Goal: Information Seeking & Learning: Learn about a topic

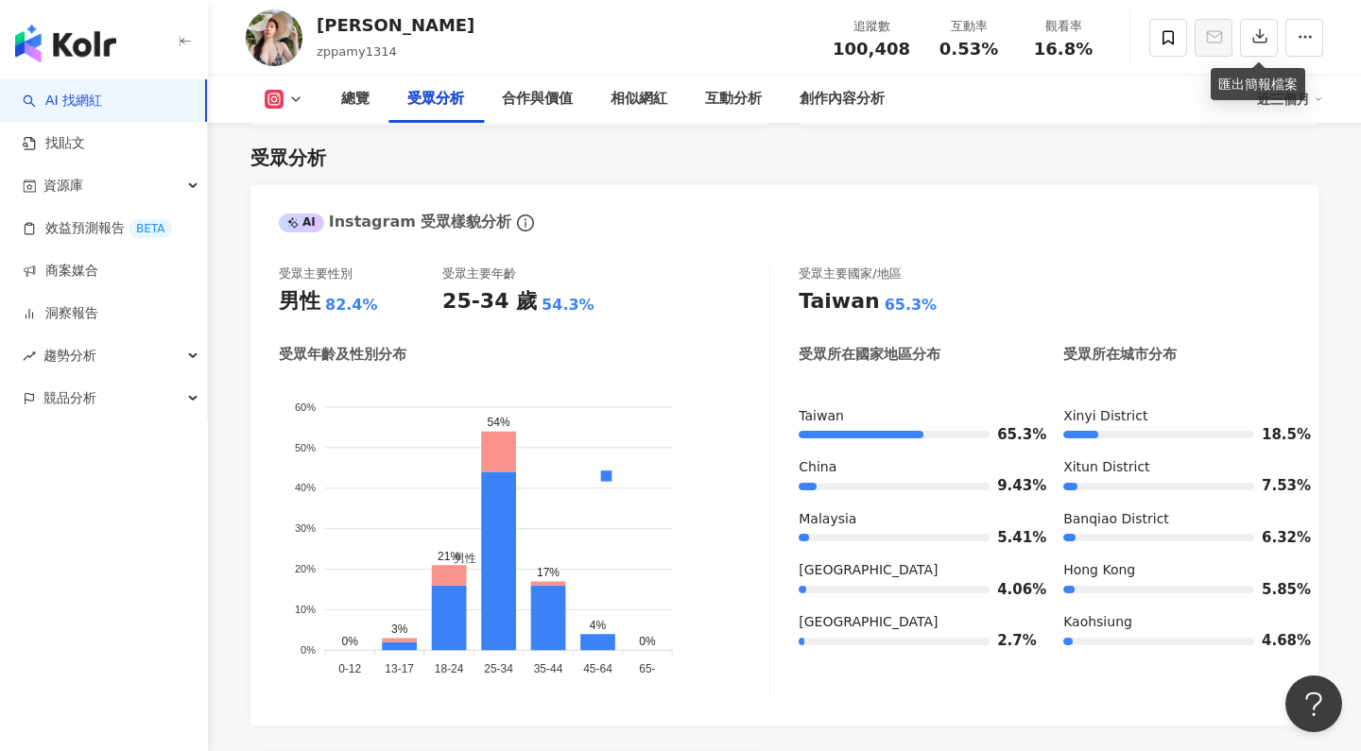
click at [66, 50] on img "button" at bounding box center [65, 44] width 101 height 38
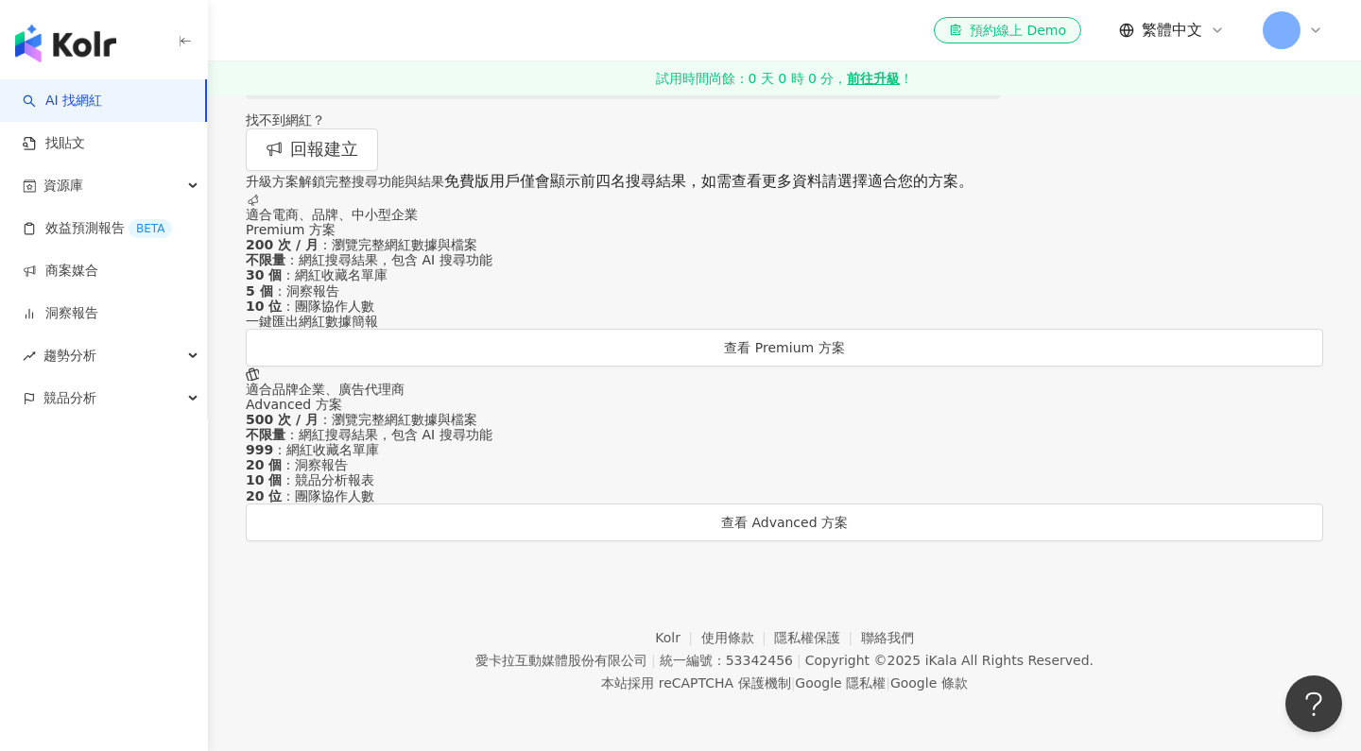
click at [114, 44] on img "button" at bounding box center [65, 44] width 101 height 38
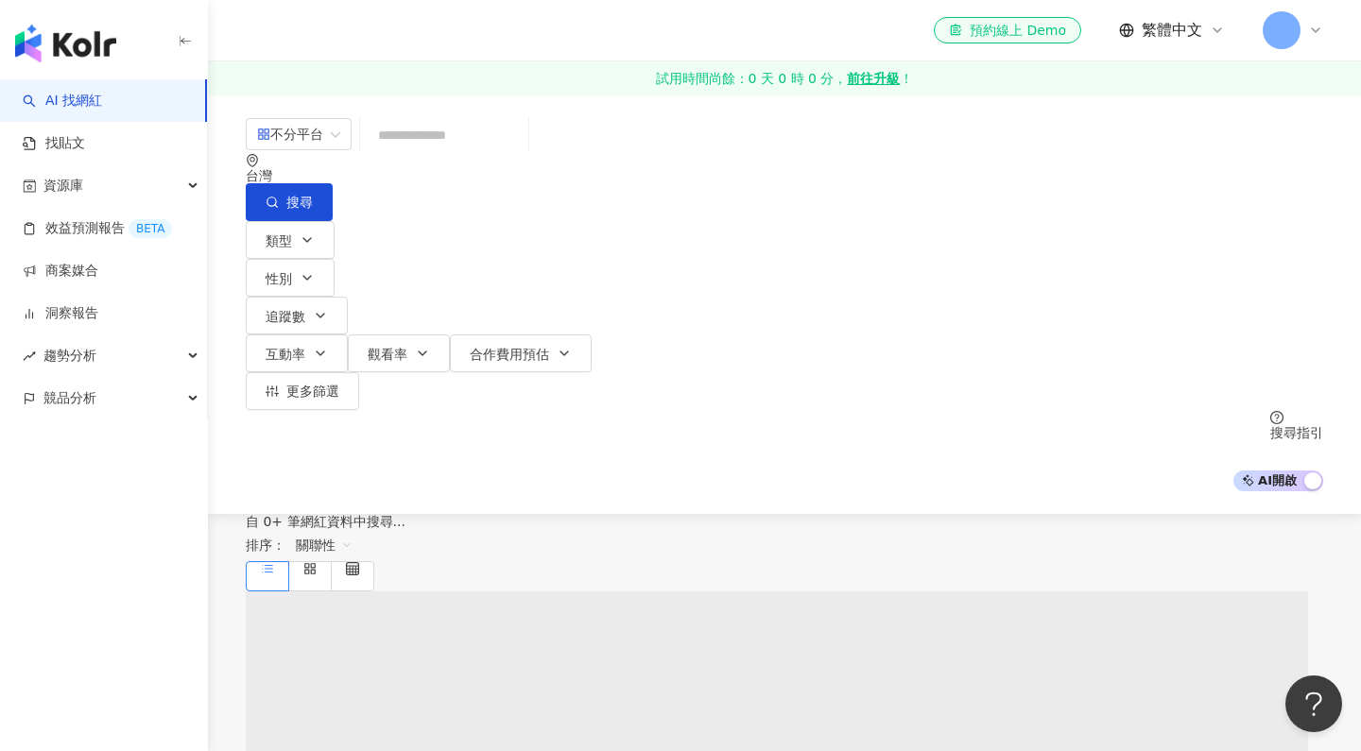
click at [103, 44] on img "button" at bounding box center [65, 44] width 101 height 38
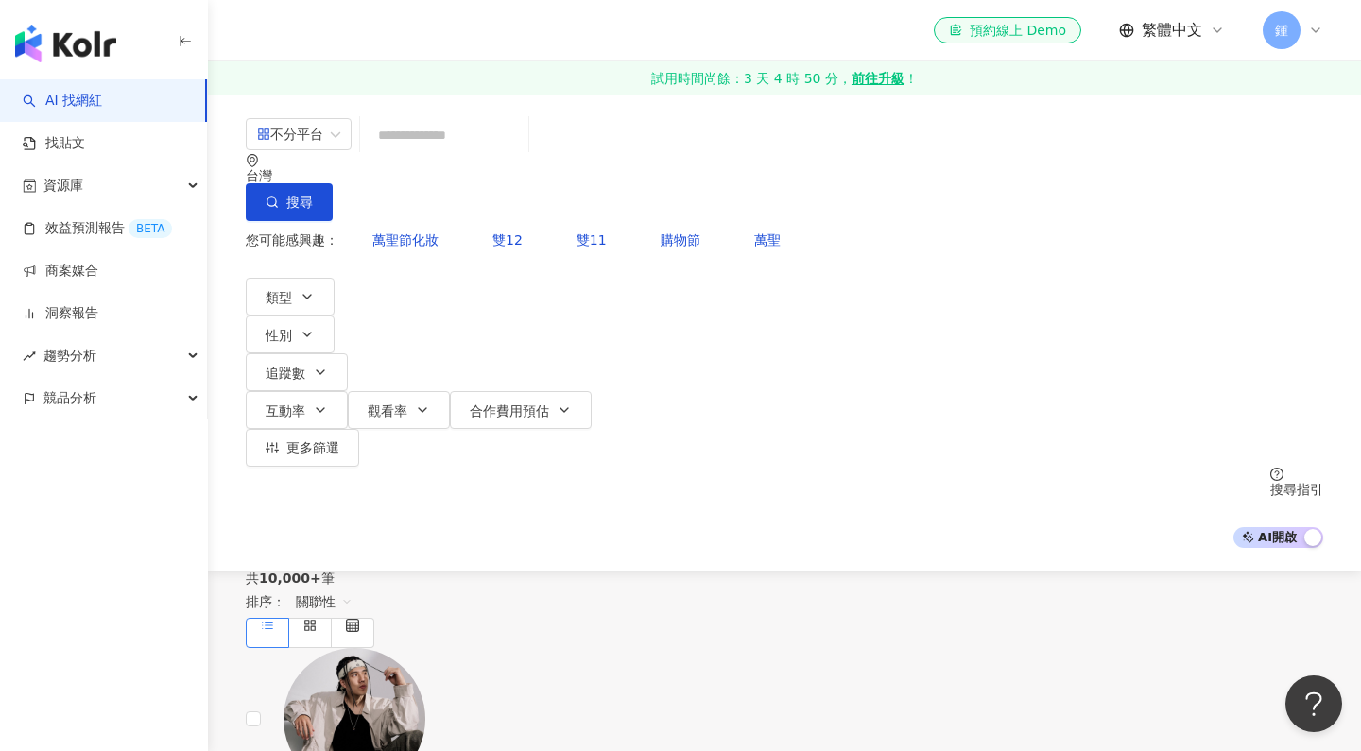
click at [437, 144] on input "search" at bounding box center [444, 135] width 153 height 36
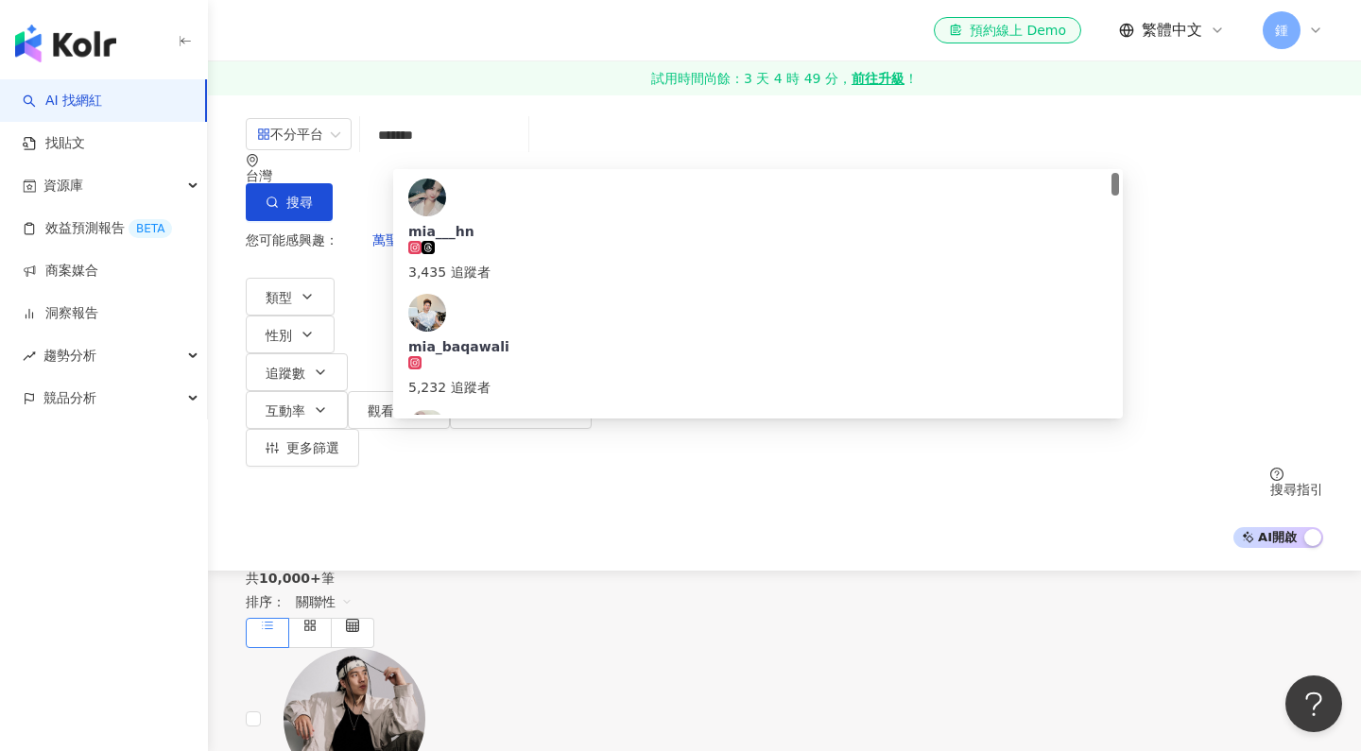
type input "********"
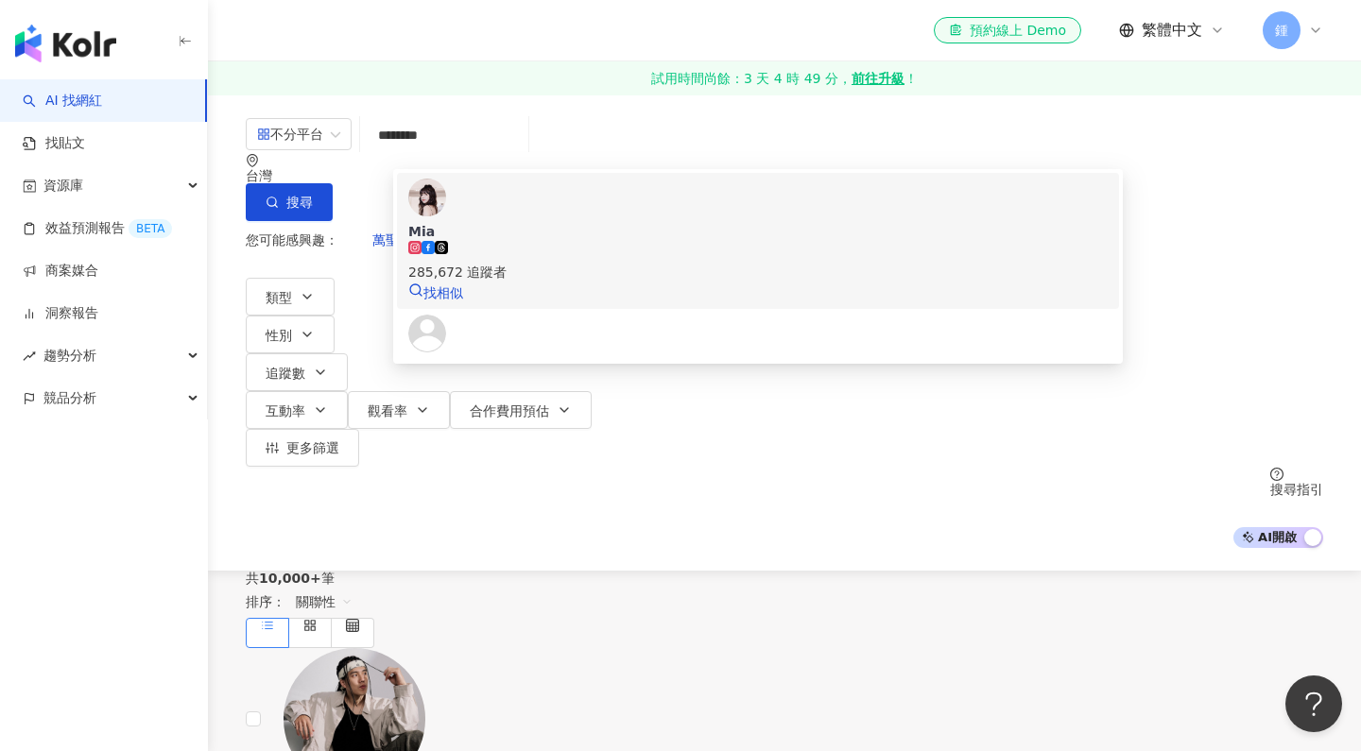
click at [1031, 187] on div "Mia 285,672 追蹤者 找相似" at bounding box center [757, 241] width 699 height 125
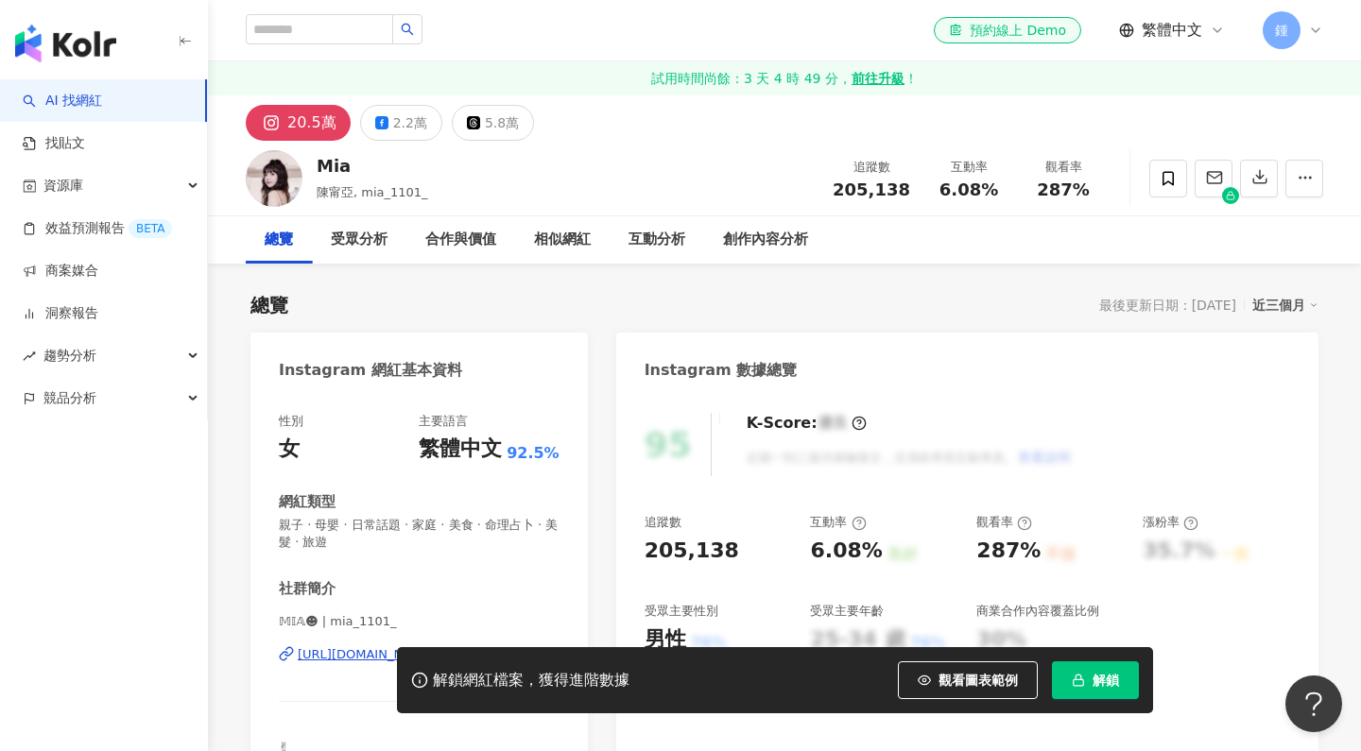
click at [1087, 677] on button "解鎖" at bounding box center [1095, 680] width 87 height 38
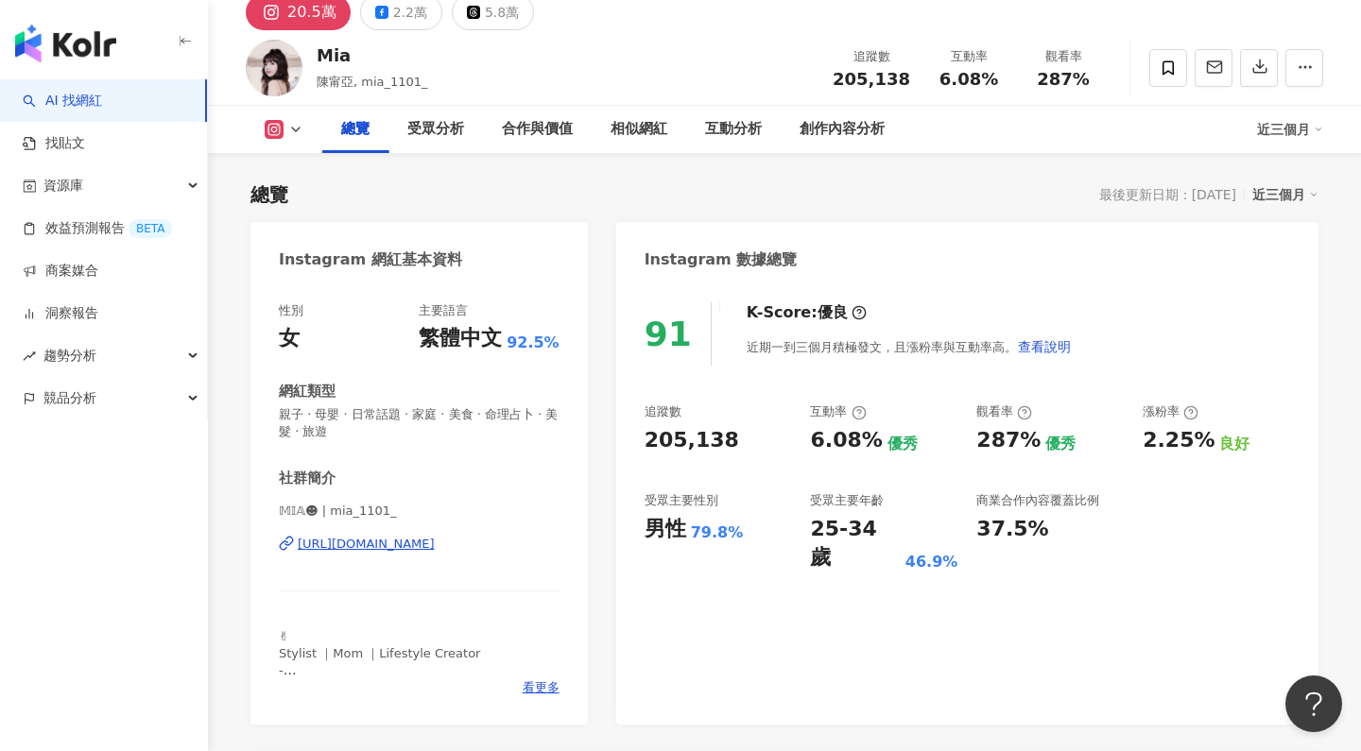
scroll to position [191, 0]
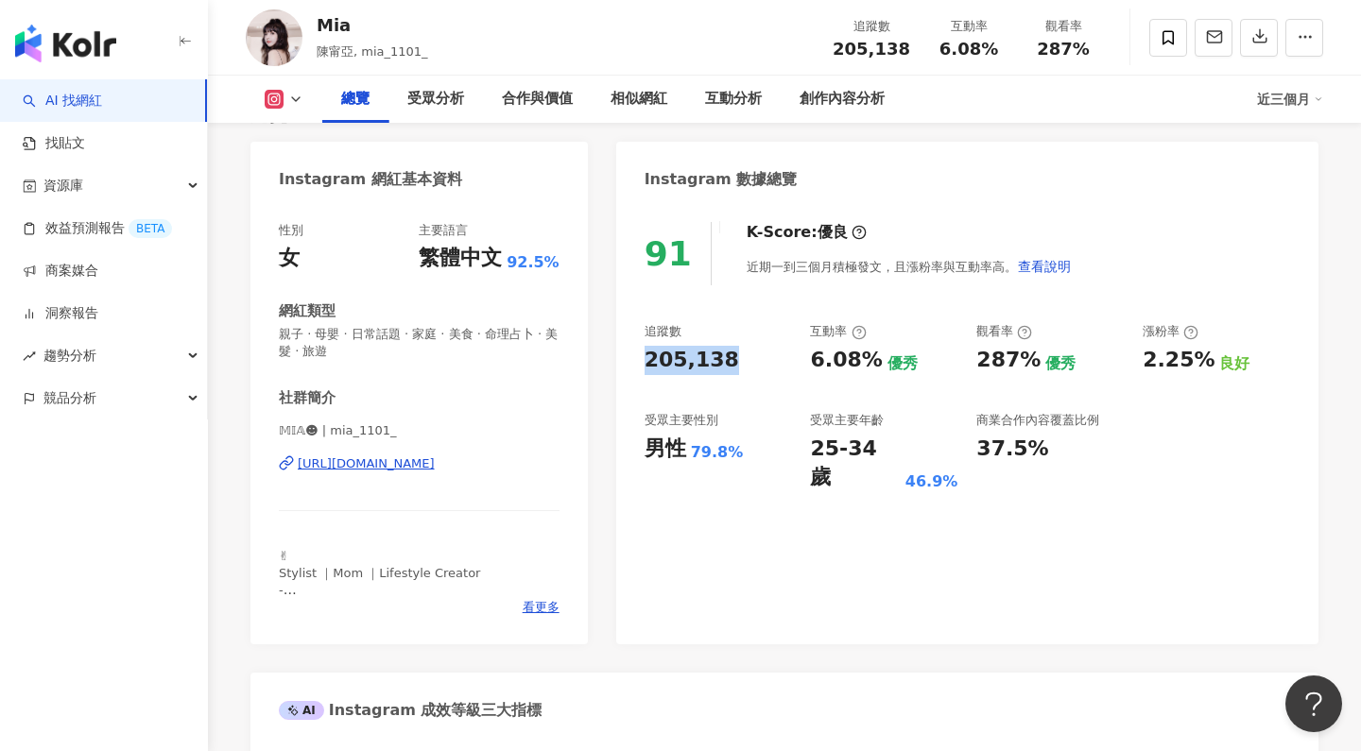
drag, startPoint x: 642, startPoint y: 360, endPoint x: 734, endPoint y: 360, distance: 92.6
click at [734, 360] on div "91 K-Score : 優良 近期一到三個月積極發文，且漲粉率與互動率高。 查看說明 追蹤數 205,138 互動率 6.08% 優秀 觀看率 287% 優…" at bounding box center [967, 423] width 702 height 441
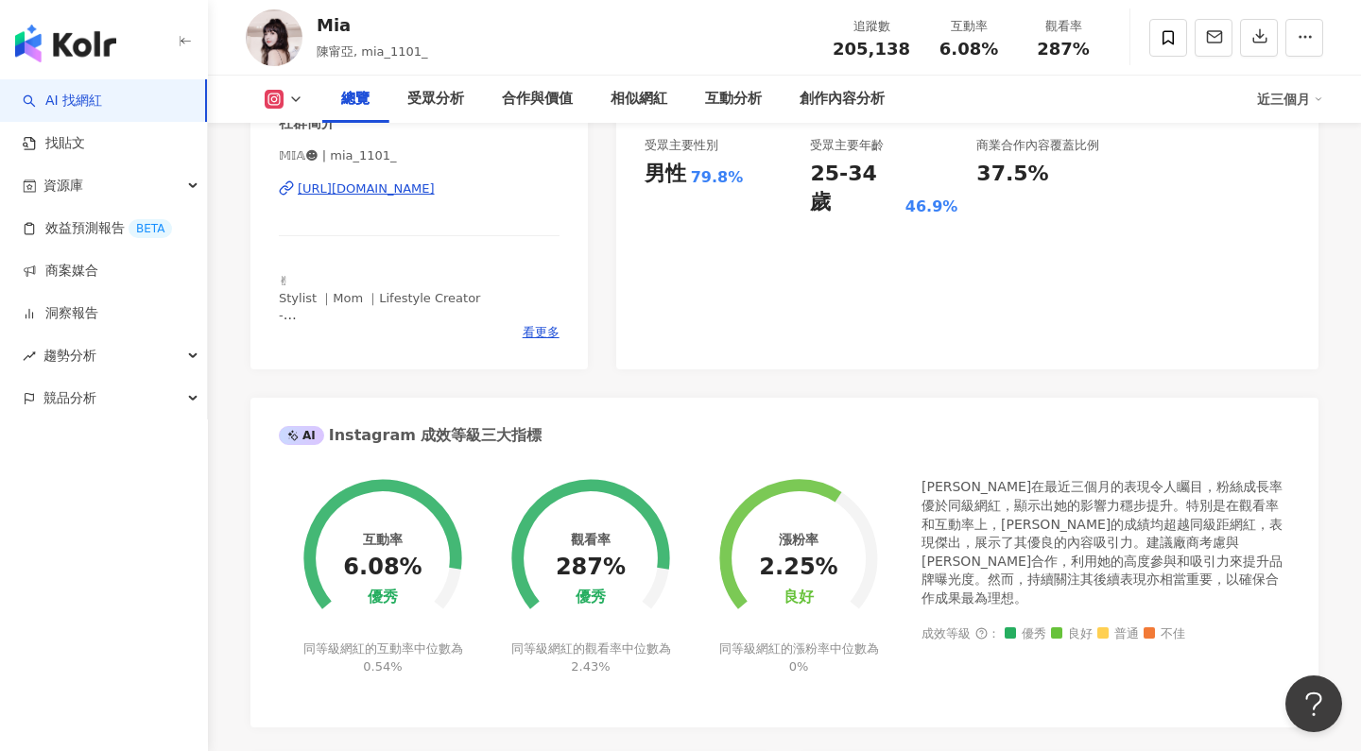
scroll to position [458, 0]
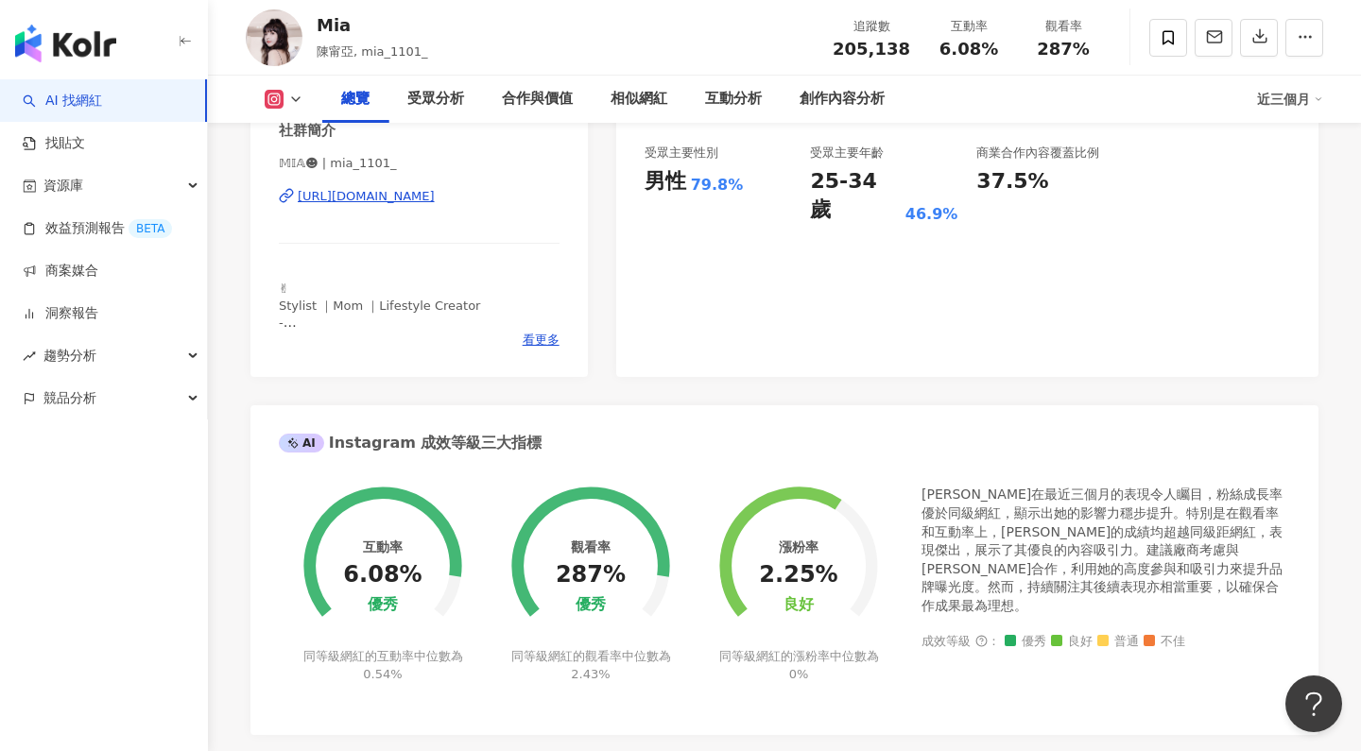
drag, startPoint x: 387, startPoint y: 639, endPoint x: 463, endPoint y: 646, distance: 76.0
click at [463, 646] on div at bounding box center [383, 555] width 208 height 186
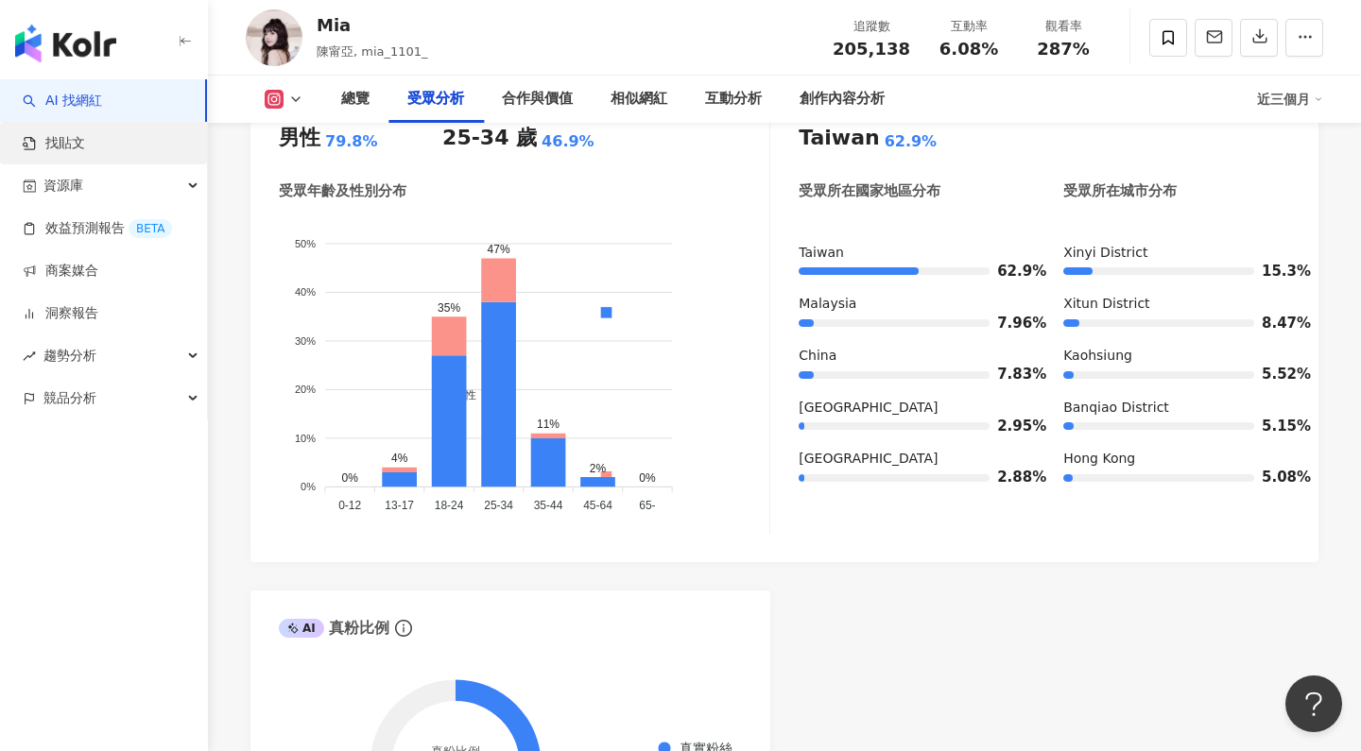
scroll to position [0, 0]
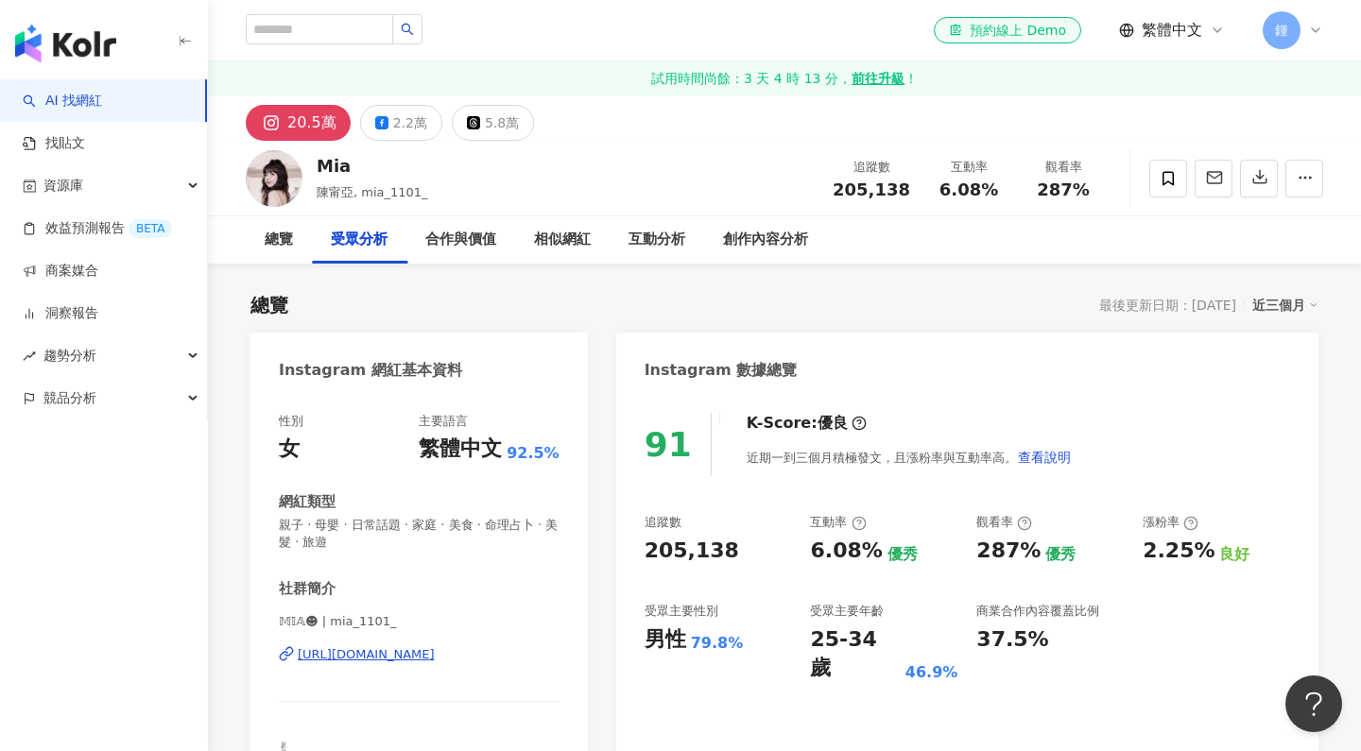
click at [102, 100] on link "AI 找網紅" at bounding box center [62, 101] width 79 height 19
click at [275, 35] on input "search" at bounding box center [319, 29] width 147 height 30
type input "****"
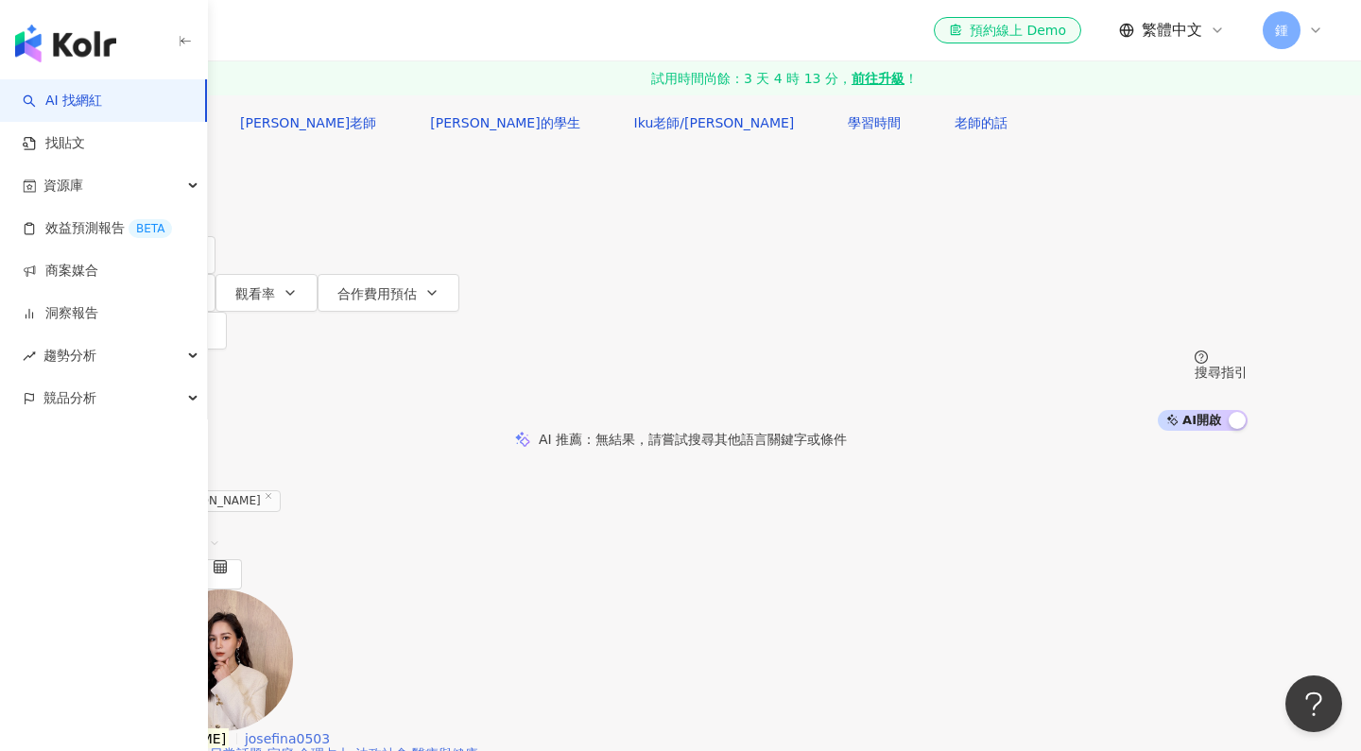
click at [330, 731] on span "josefina0503" at bounding box center [287, 738] width 85 height 15
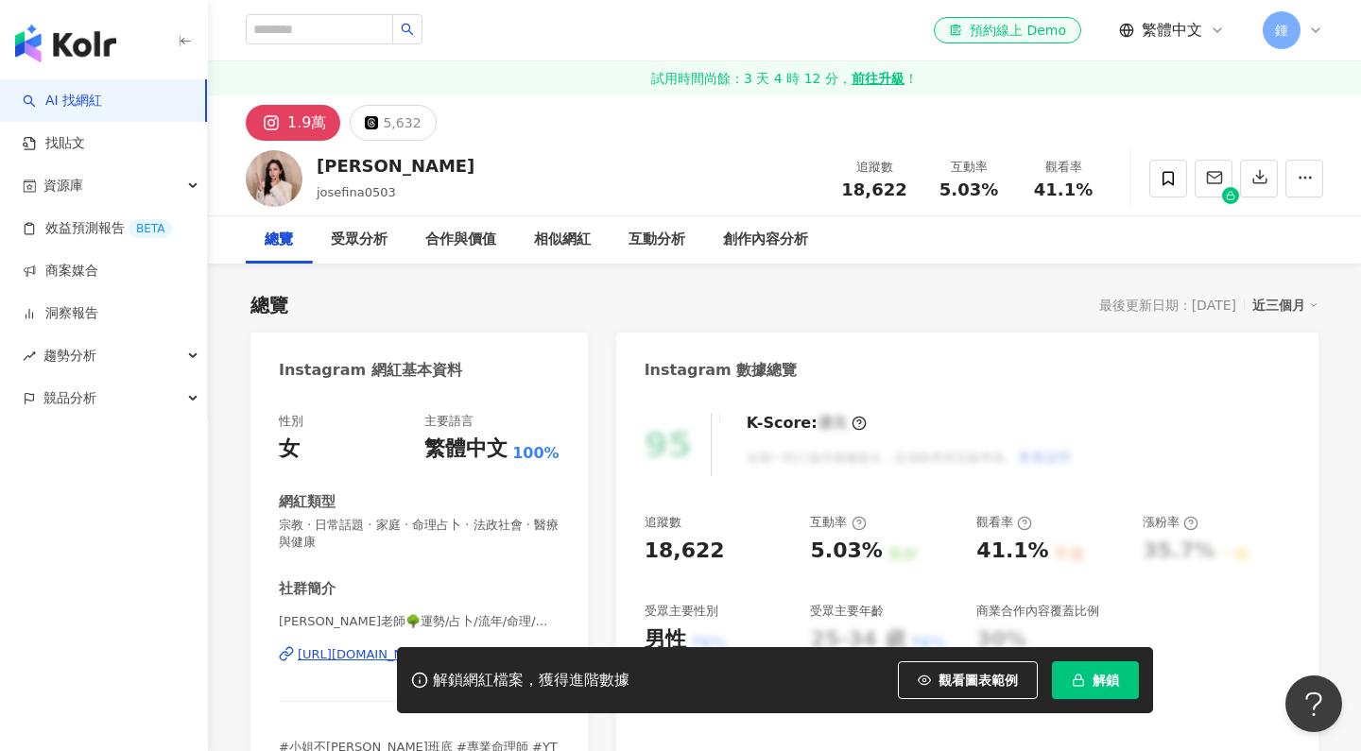
click at [1096, 676] on span "解鎖" at bounding box center [1105, 680] width 26 height 15
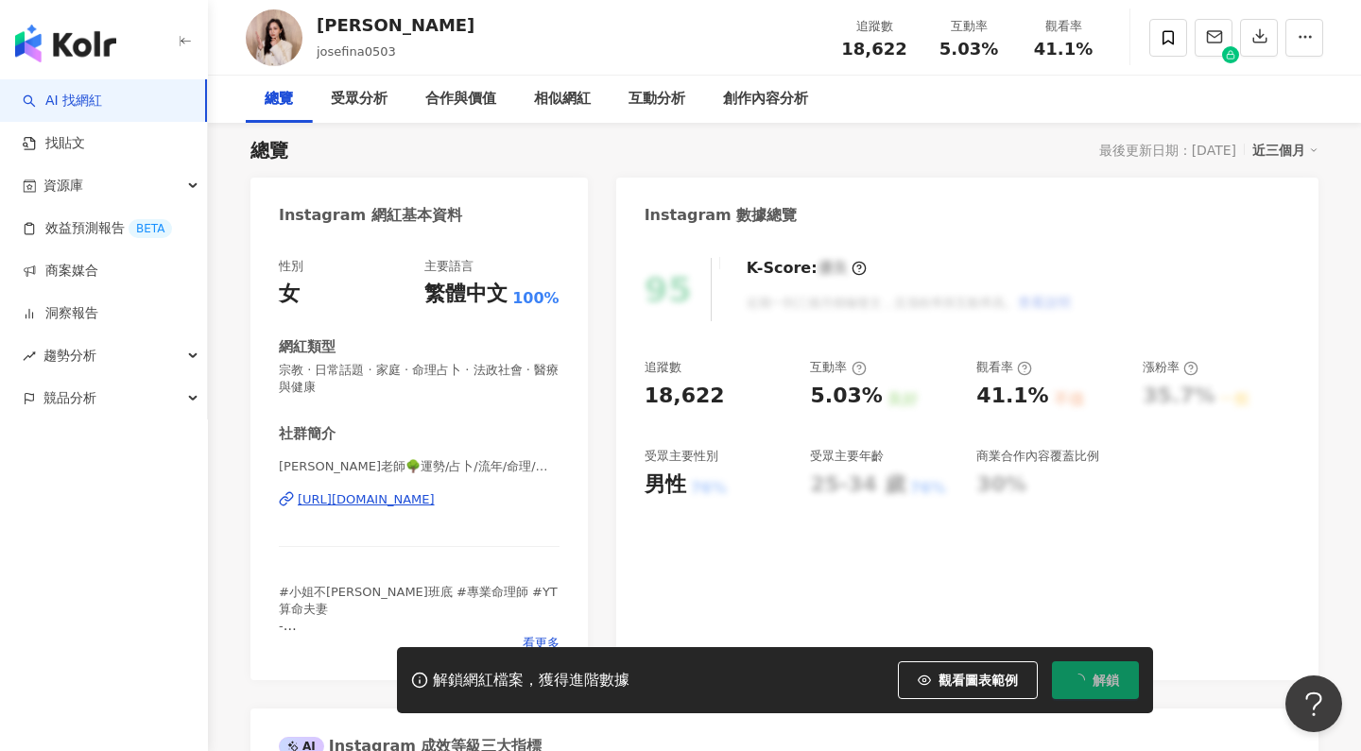
scroll to position [157, 0]
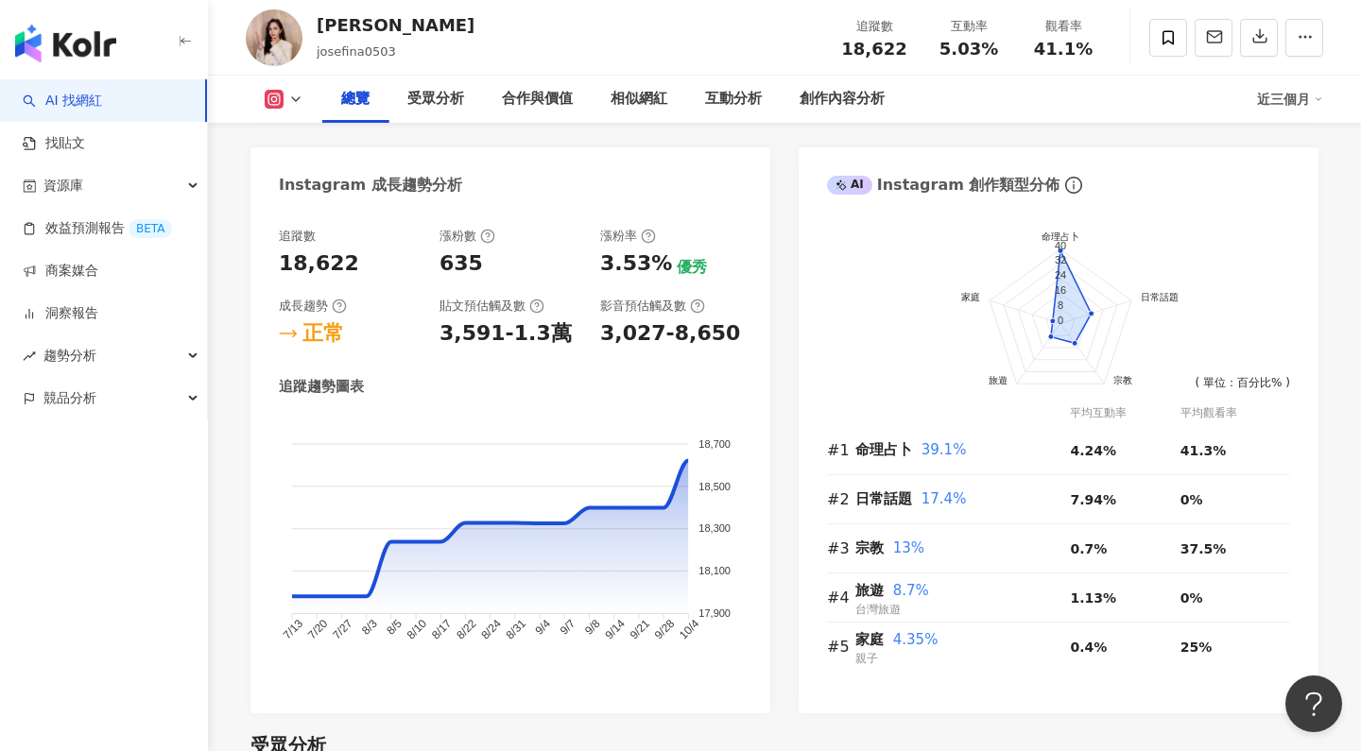
scroll to position [1071, 0]
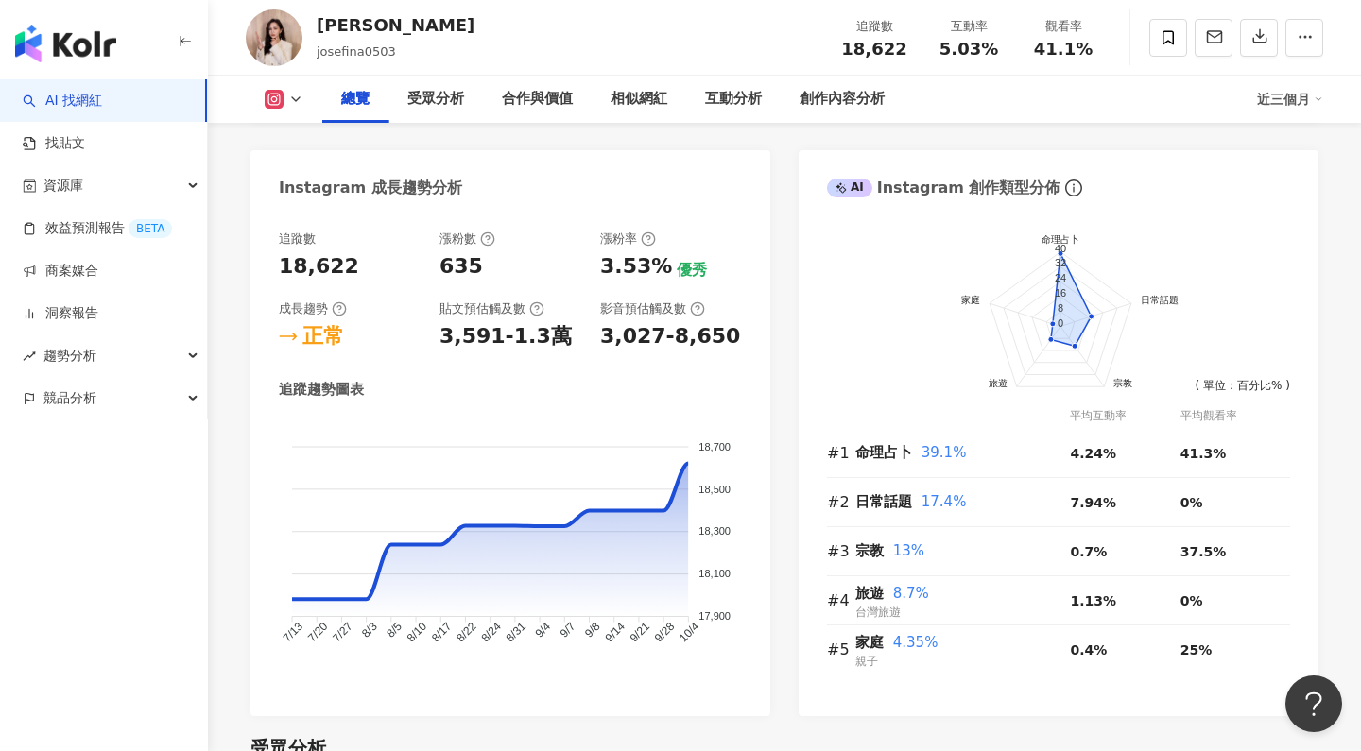
click at [476, 6] on div "木木老師 josefina0503 追蹤數 18,622 互動率 5.03% 觀看率 41.1%" at bounding box center [784, 37] width 1153 height 75
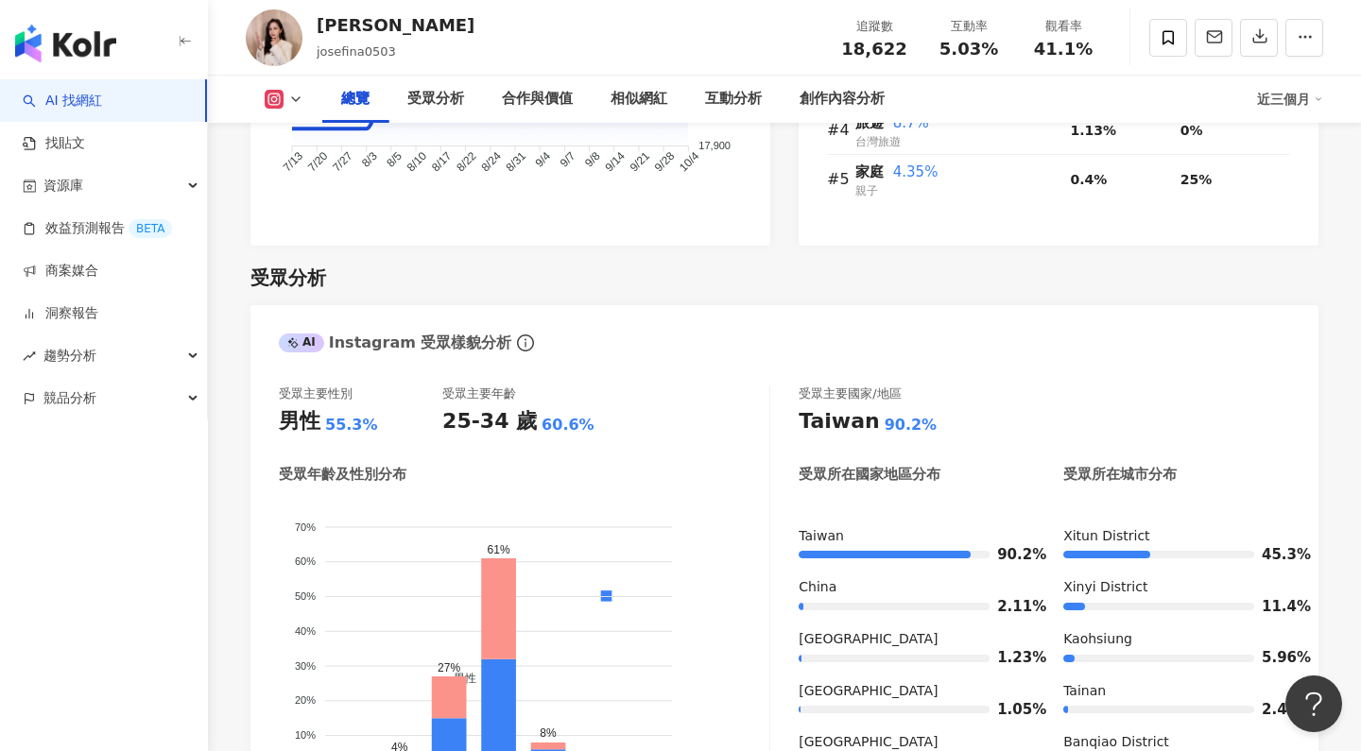
scroll to position [1275, 0]
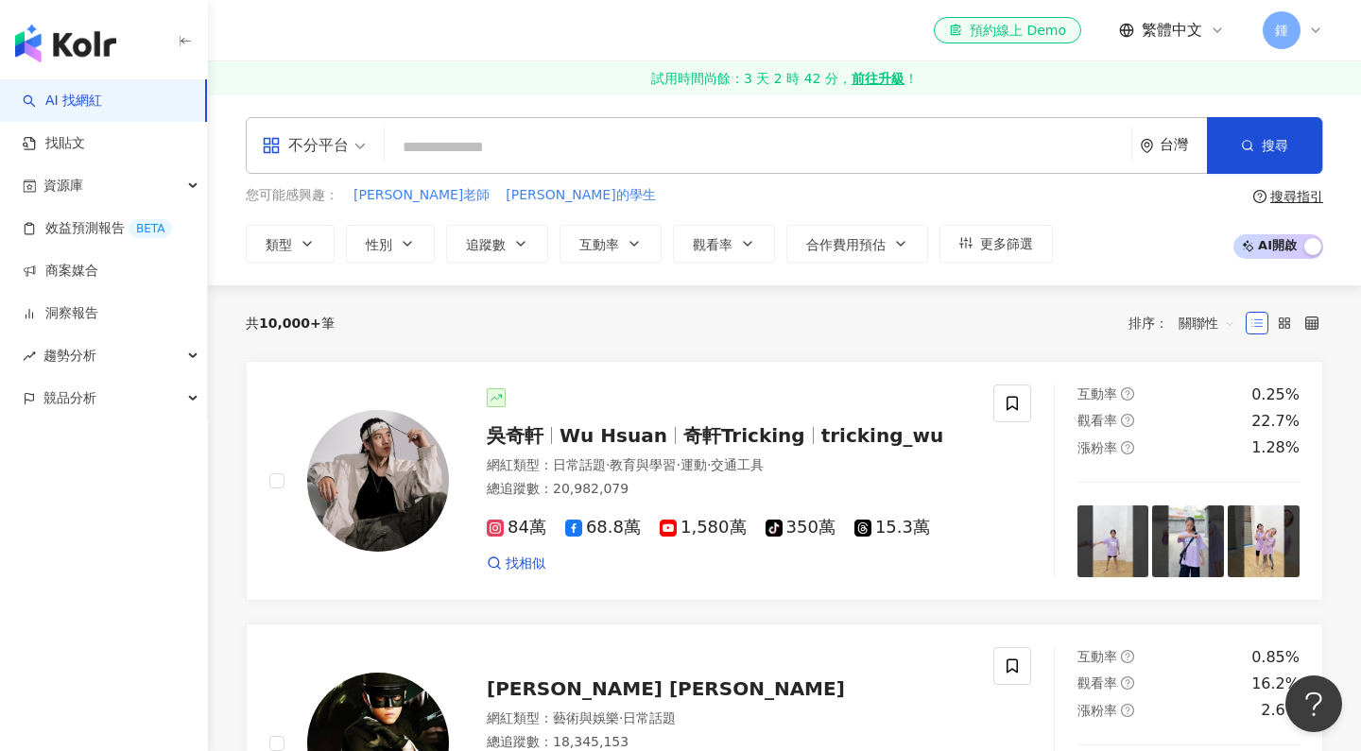
click at [670, 147] on input "search" at bounding box center [757, 147] width 731 height 36
paste input "**********"
type input "**********"
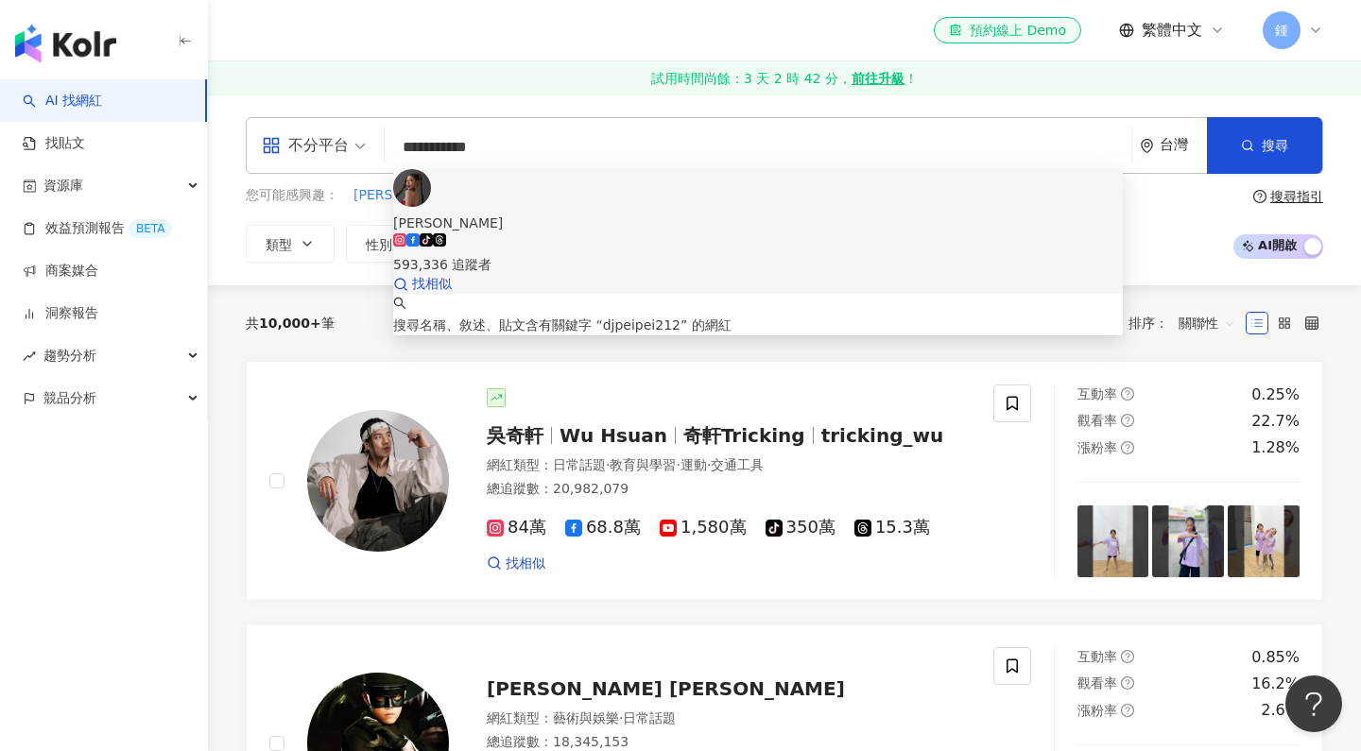
click at [631, 233] on div "tiktok-icon 593,336 追蹤者" at bounding box center [757, 254] width 729 height 42
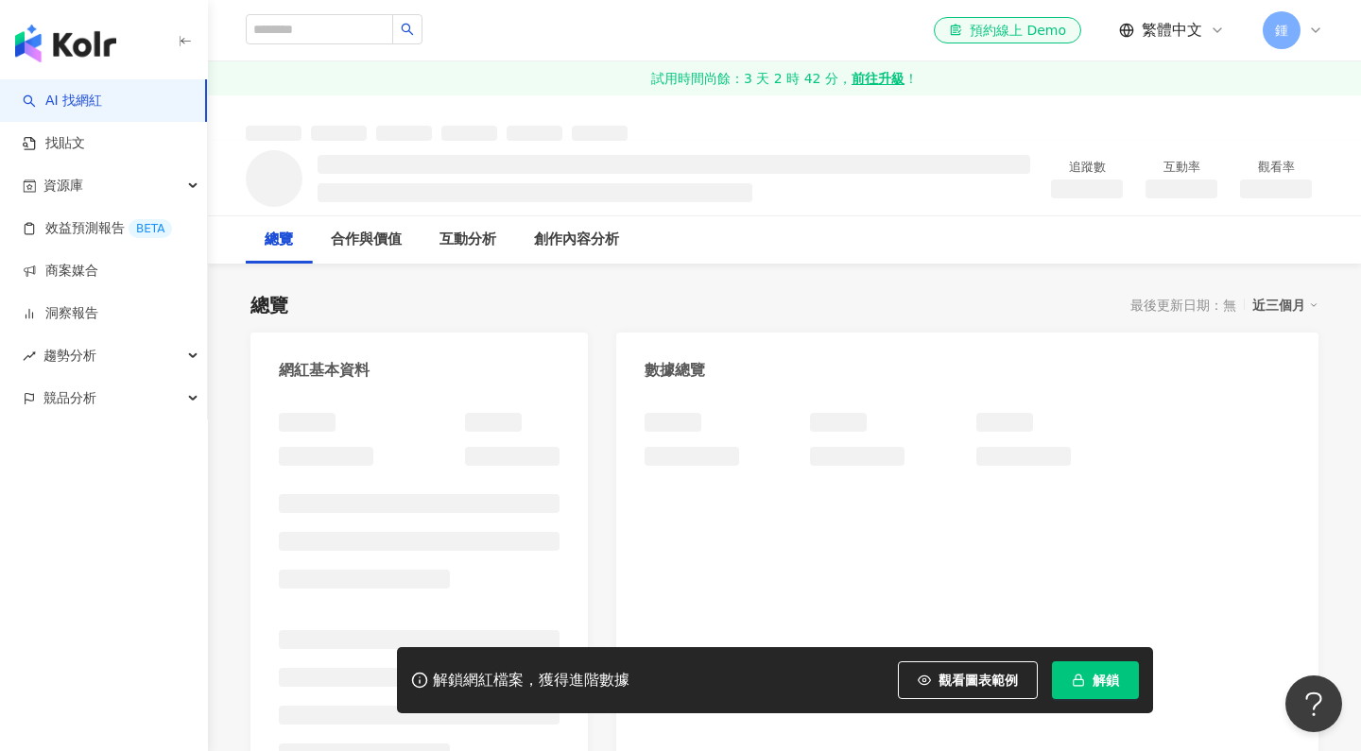
click at [1086, 671] on button "解鎖" at bounding box center [1095, 680] width 87 height 38
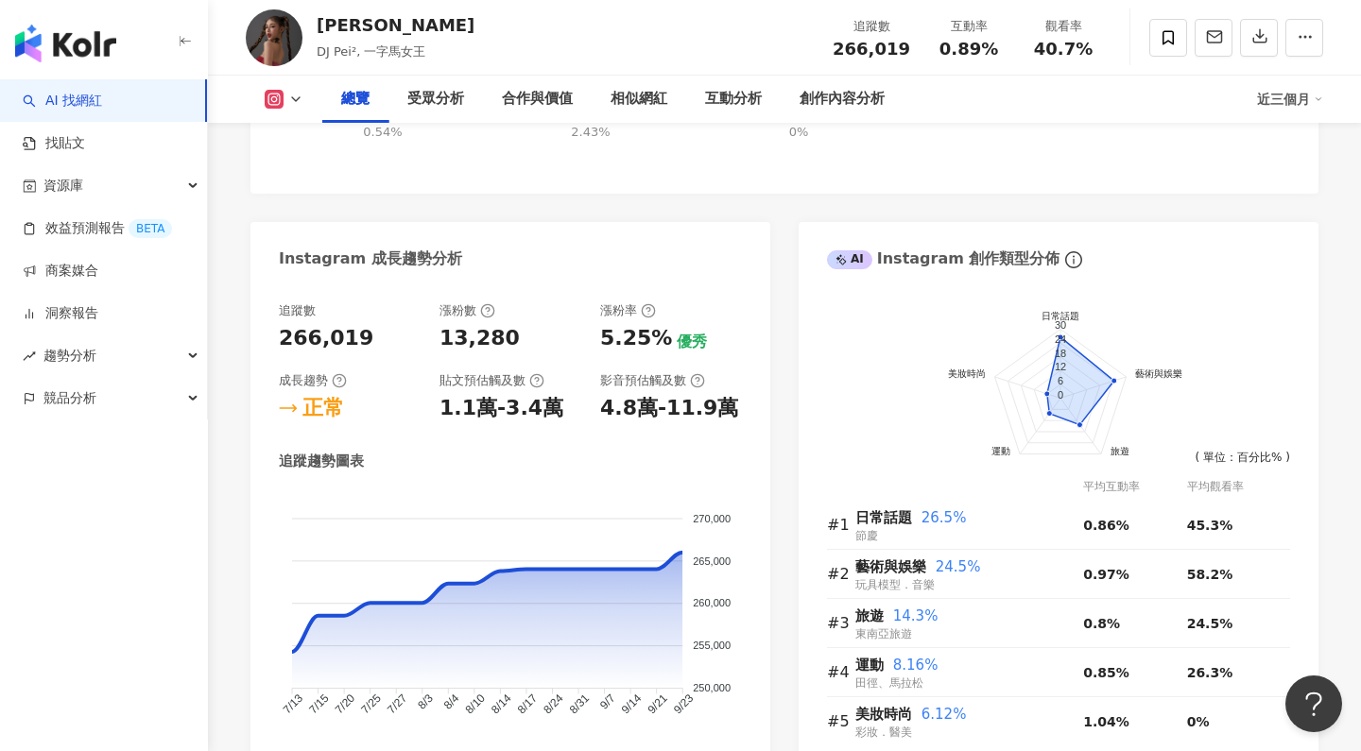
scroll to position [875, 0]
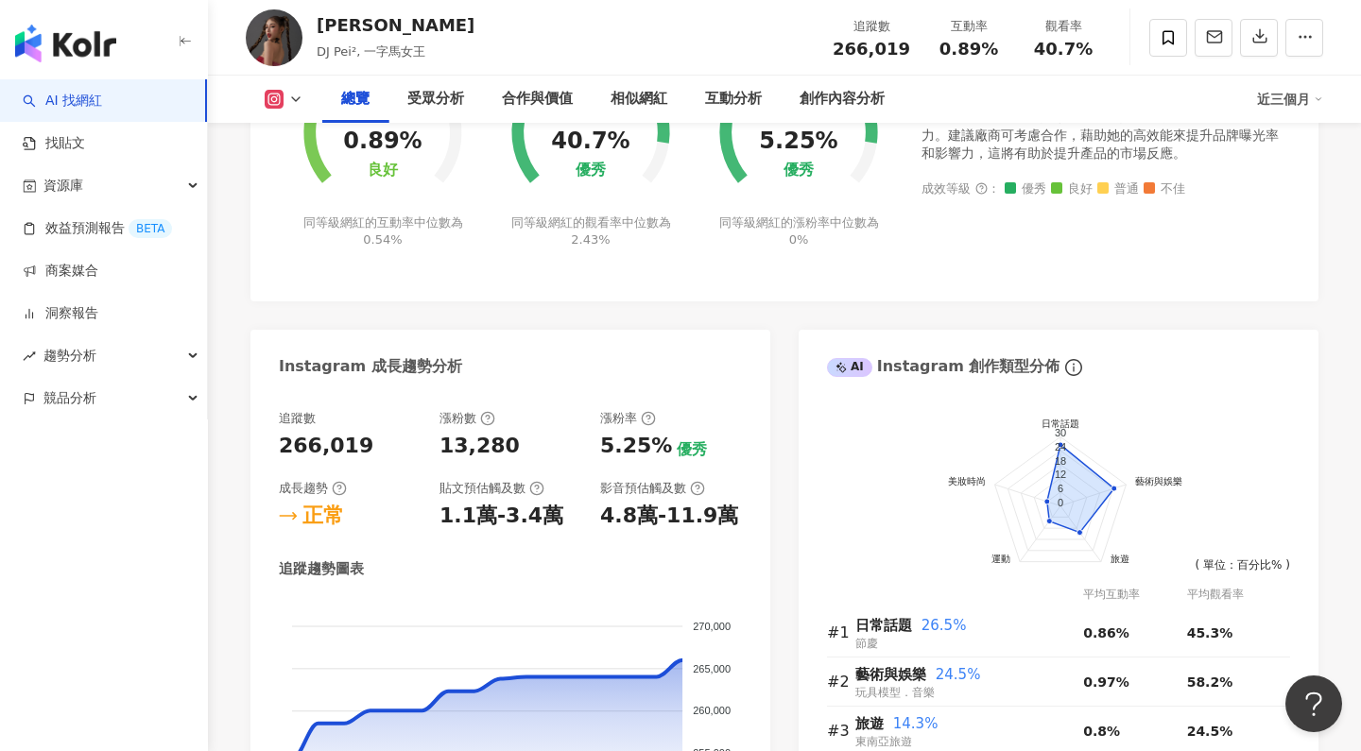
click at [102, 92] on link "AI 找網紅" at bounding box center [62, 101] width 79 height 19
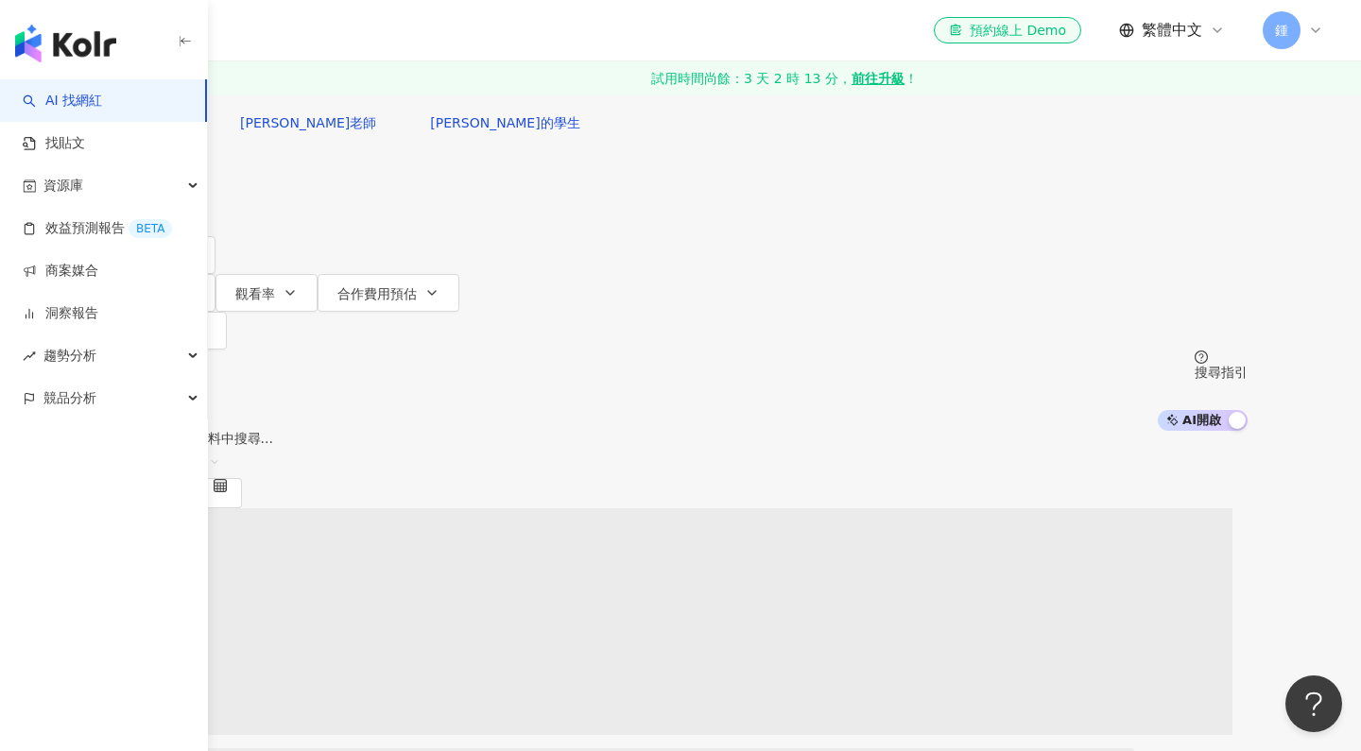
click at [388, 36] on input "search" at bounding box center [311, 18] width 153 height 36
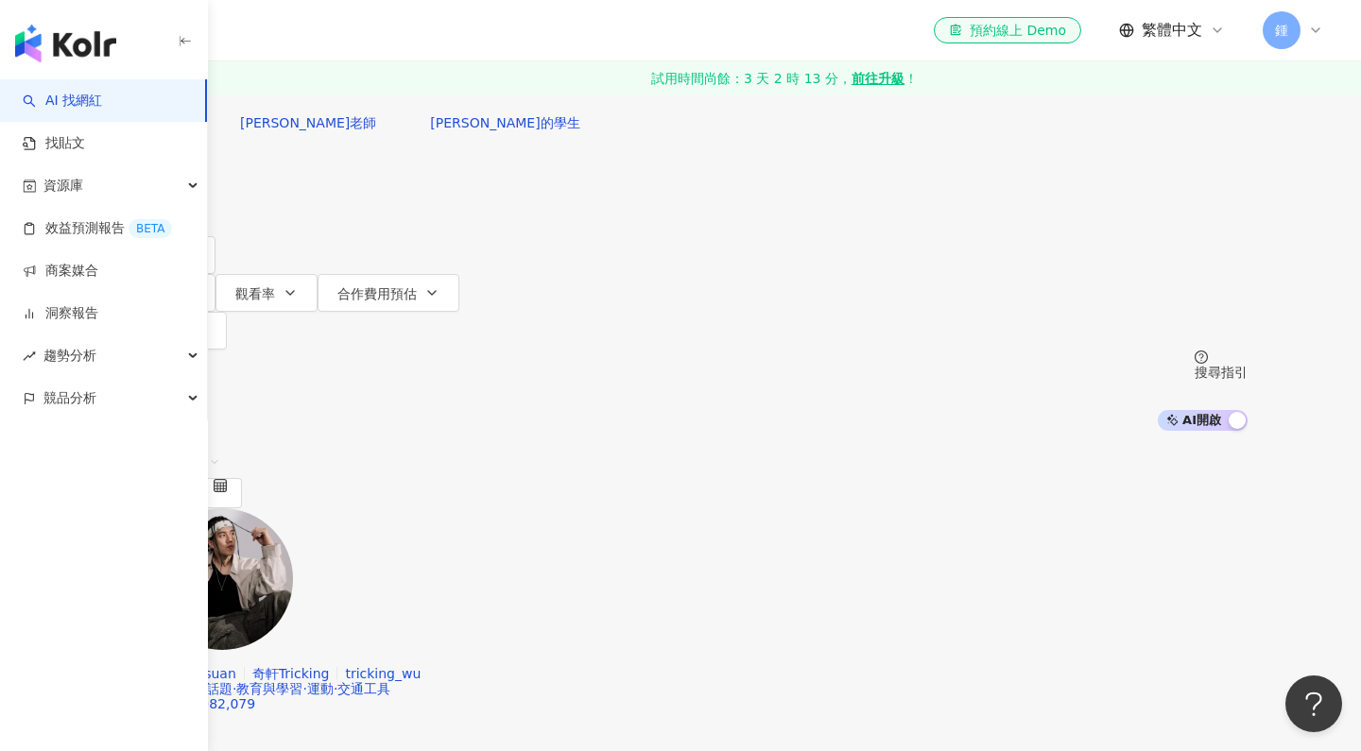
type input "*******"
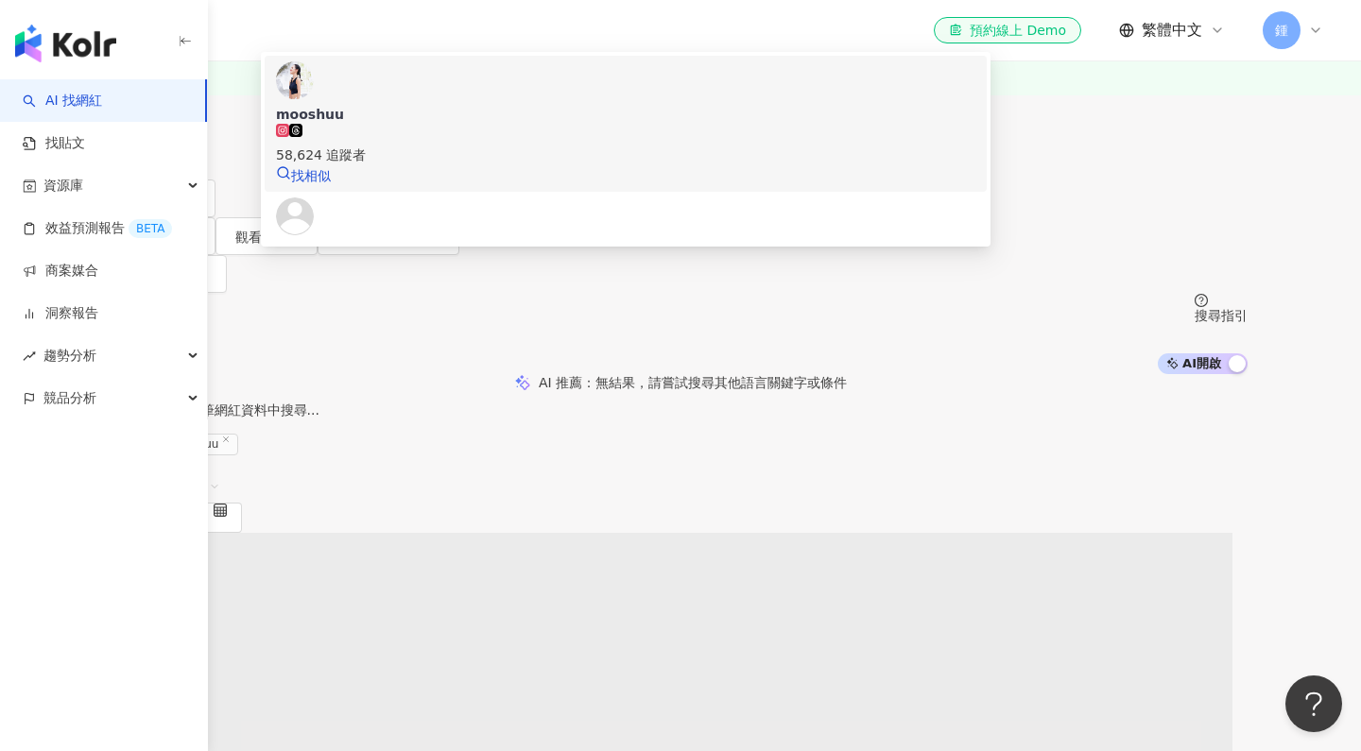
click at [584, 165] on div "58,624 追蹤者" at bounding box center [625, 145] width 699 height 42
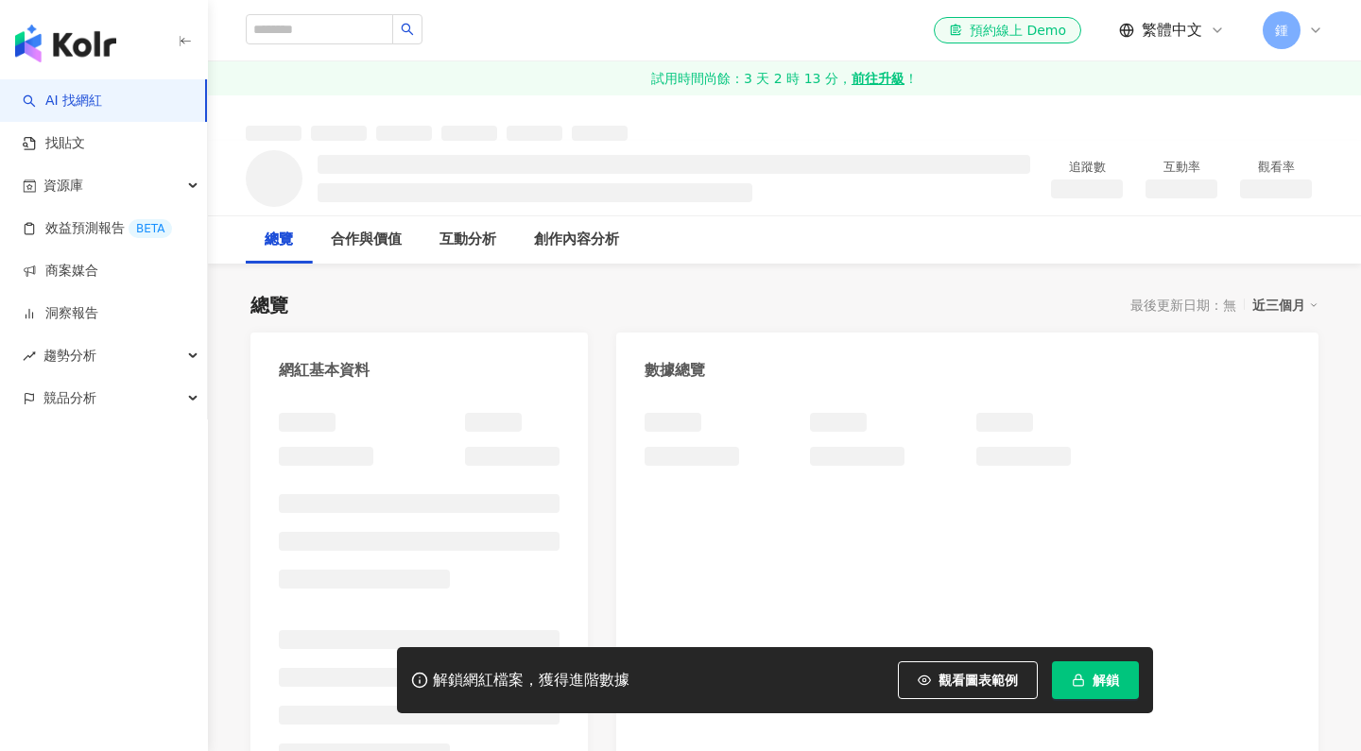
click at [827, 295] on div "總覽 最後更新日期：無 近三個月" at bounding box center [784, 305] width 1068 height 26
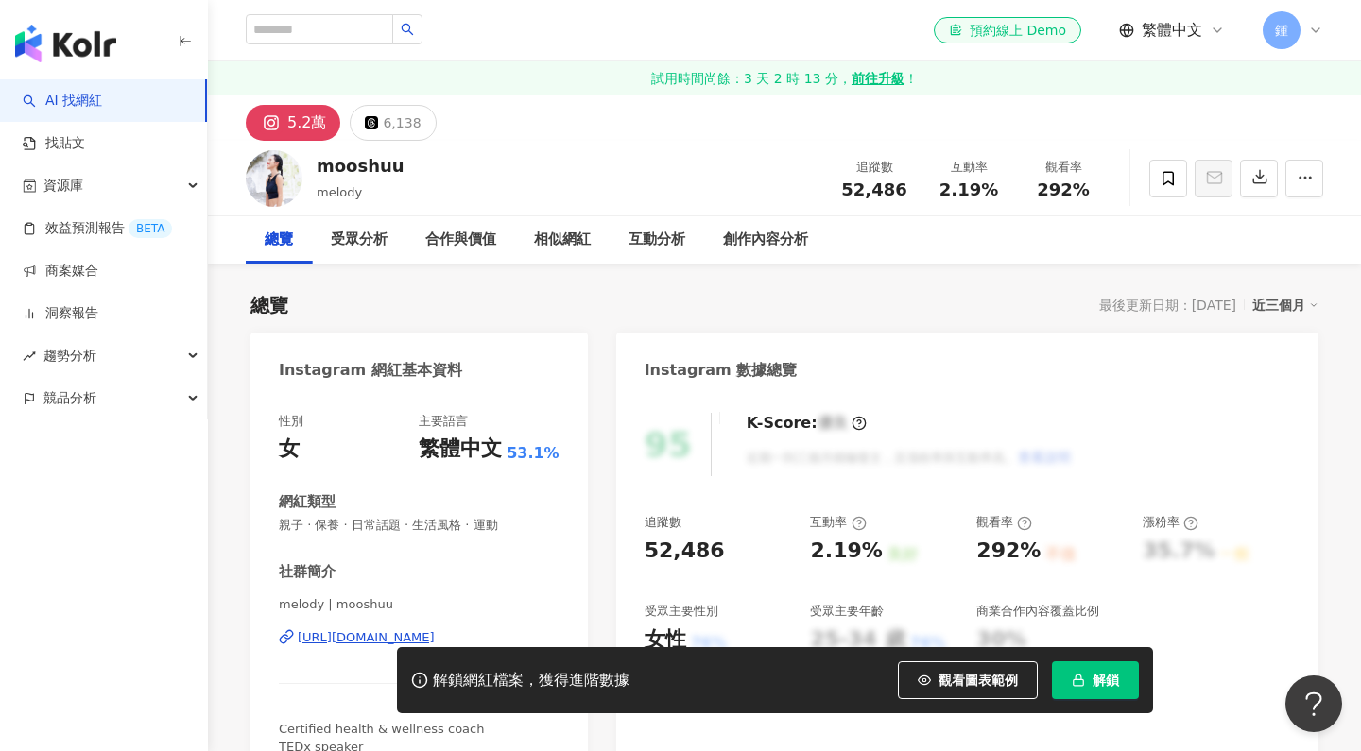
click at [1110, 688] on button "解鎖" at bounding box center [1095, 680] width 87 height 38
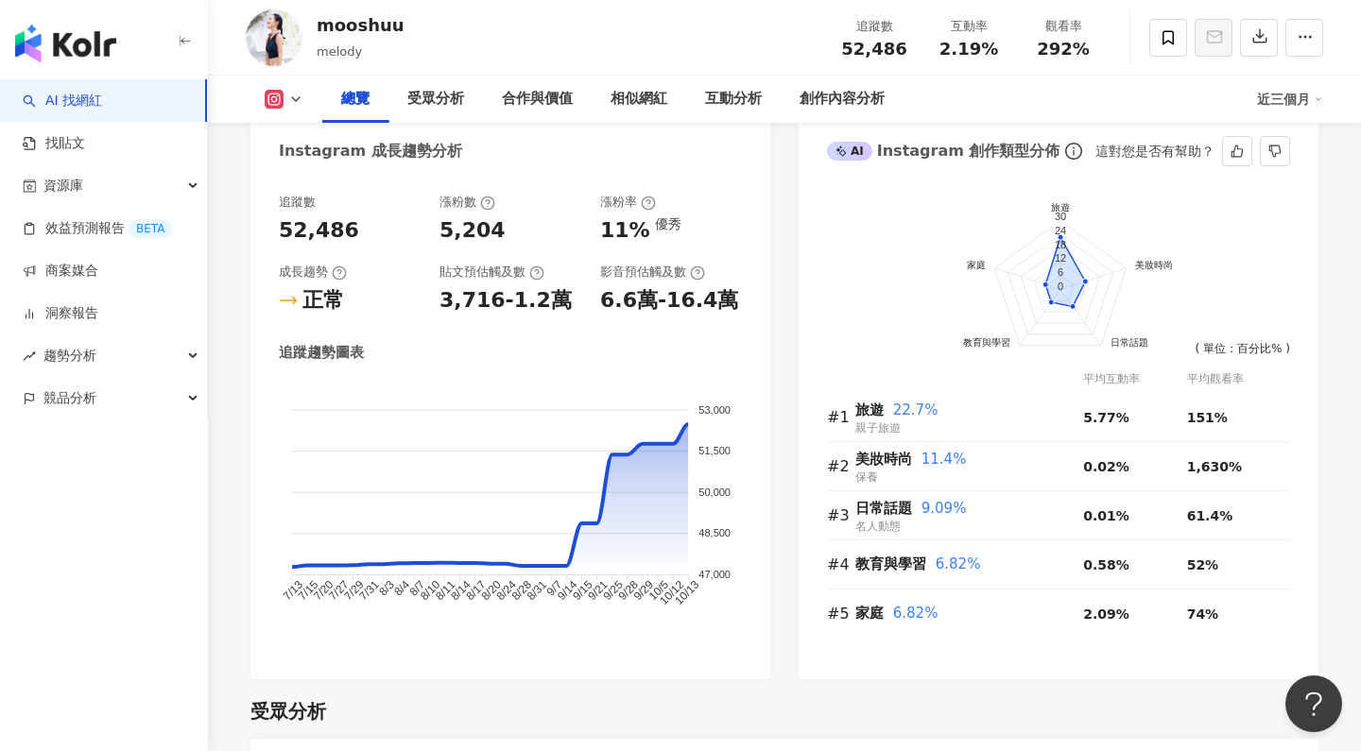
scroll to position [1087, 0]
